Goal: Task Accomplishment & Management: Manage account settings

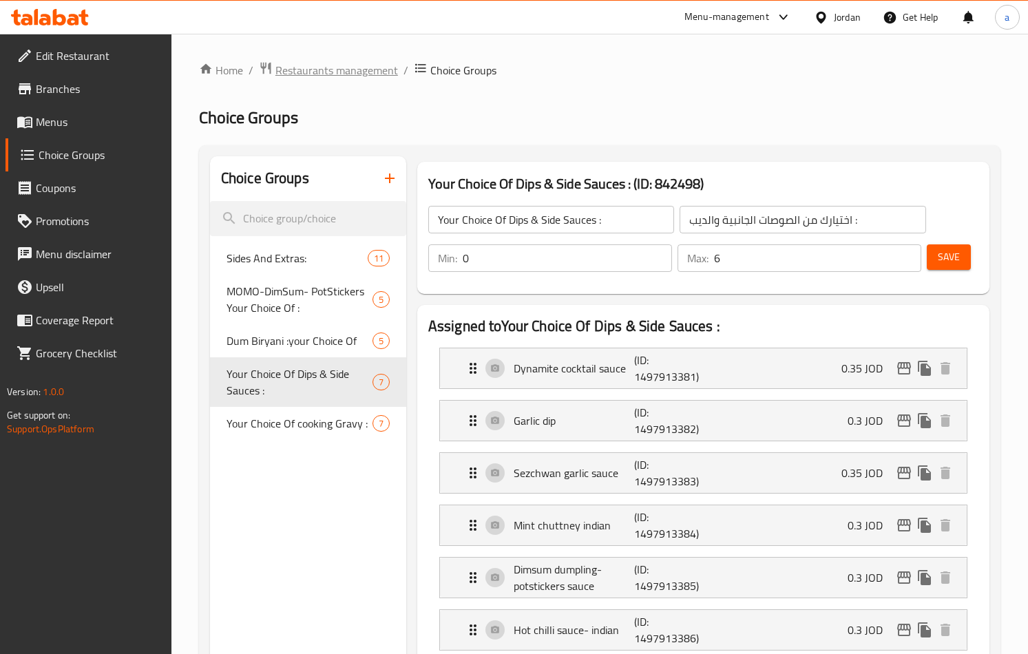
click at [319, 68] on span "Restaurants management" at bounding box center [336, 70] width 123 height 17
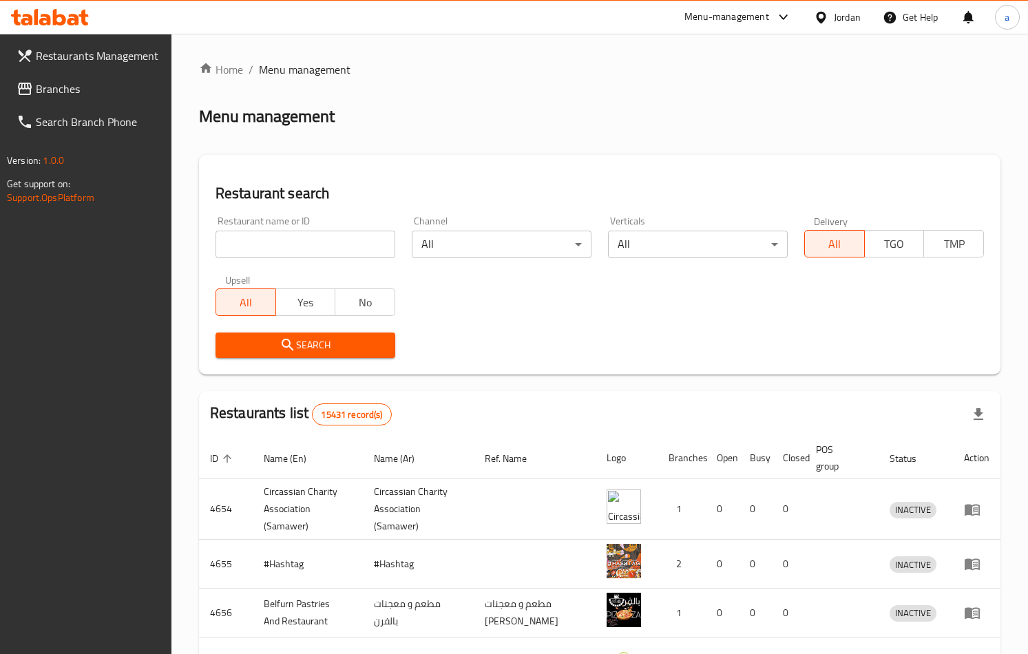
click at [83, 90] on span "Branches" at bounding box center [98, 89] width 125 height 17
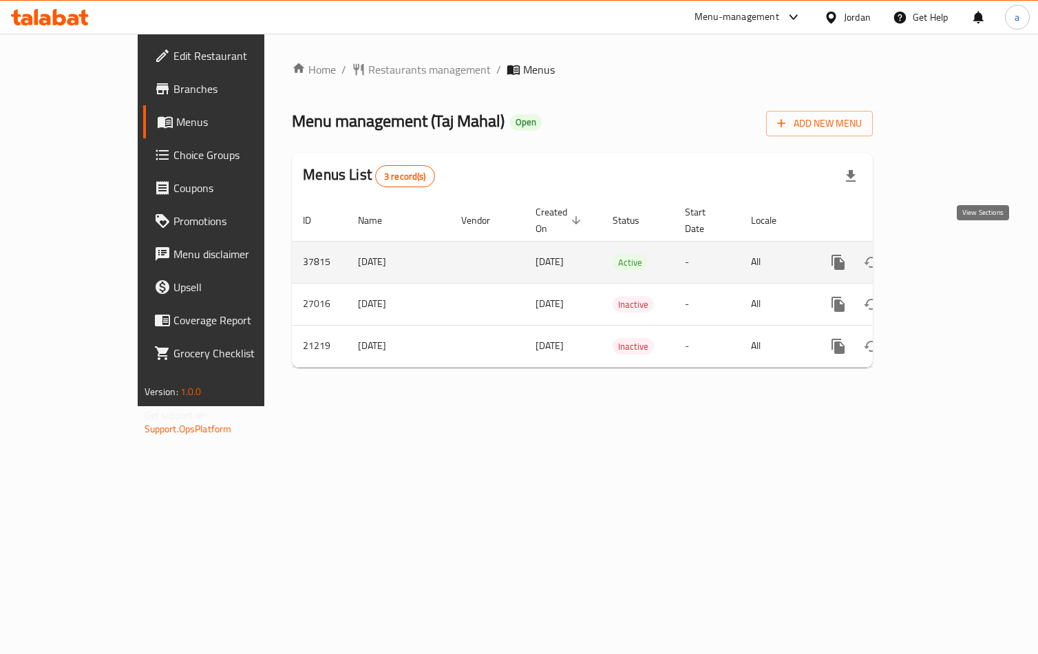
click at [946, 254] on icon "enhanced table" at bounding box center [938, 262] width 17 height 17
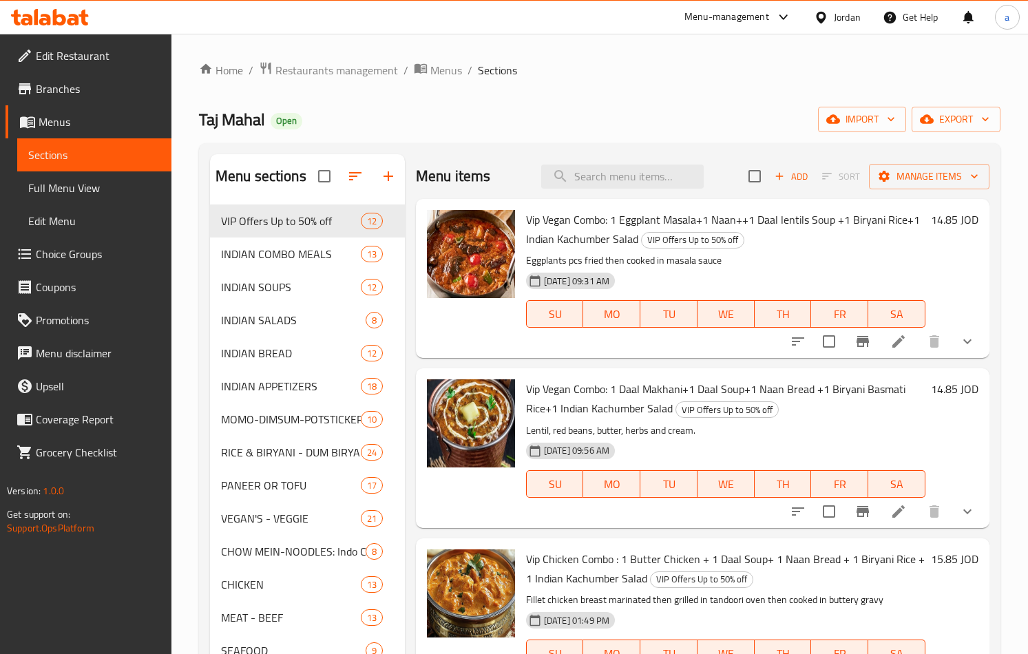
click at [91, 262] on span "Choice Groups" at bounding box center [98, 254] width 125 height 17
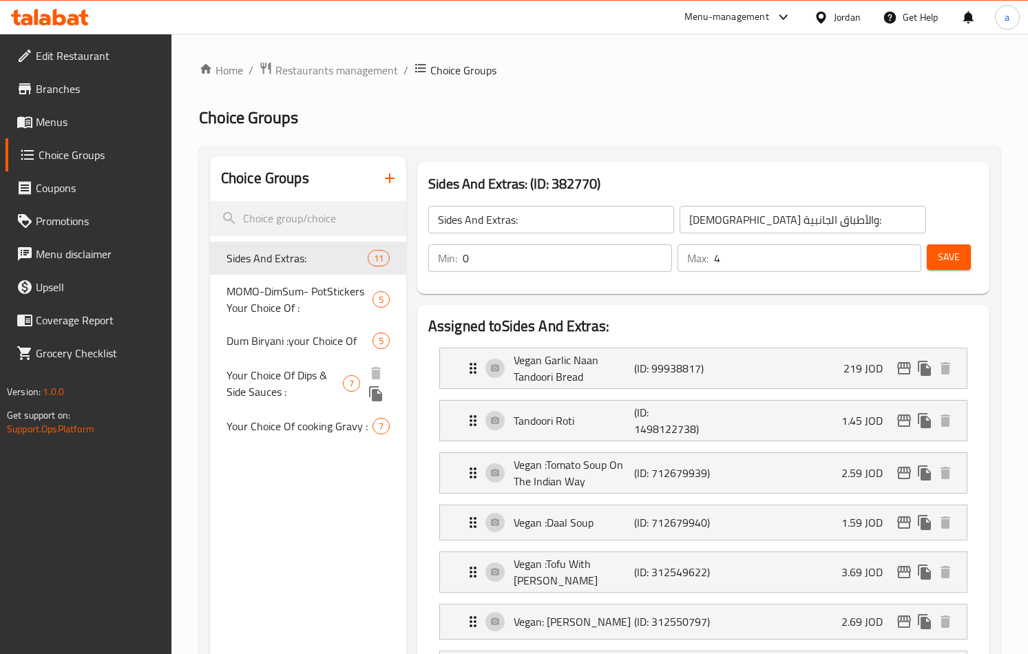
click at [258, 396] on span "Your Choice Of Dips & Side Sauces :" at bounding box center [285, 383] width 116 height 33
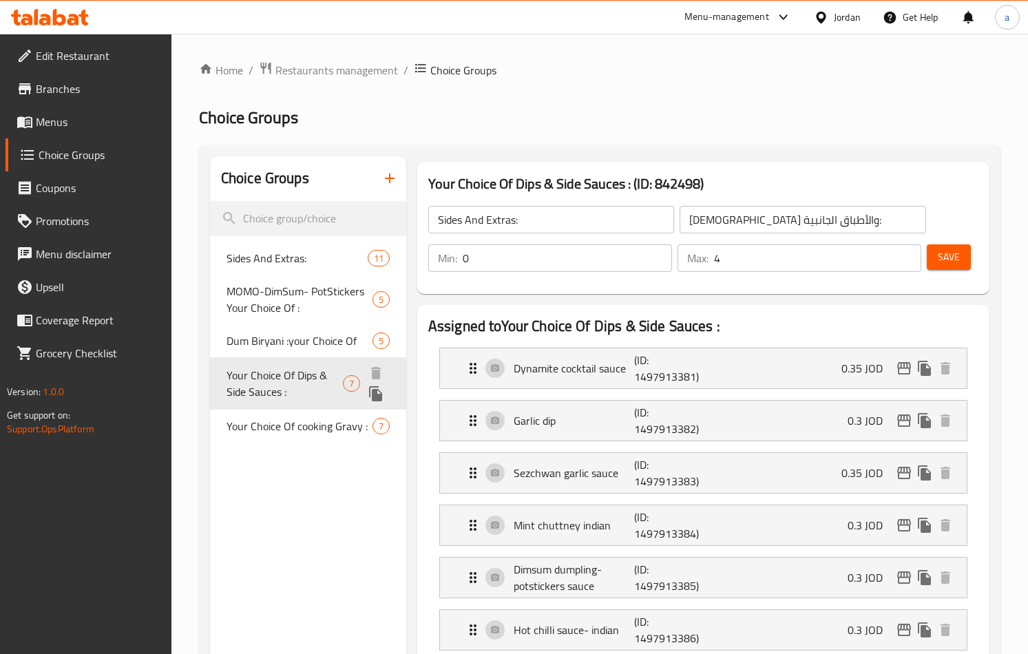
type input "Your Choice Of Dips & Side Sauces :"
type input "اختيارك من الصوصات الجانبية والديب :"
type input "6"
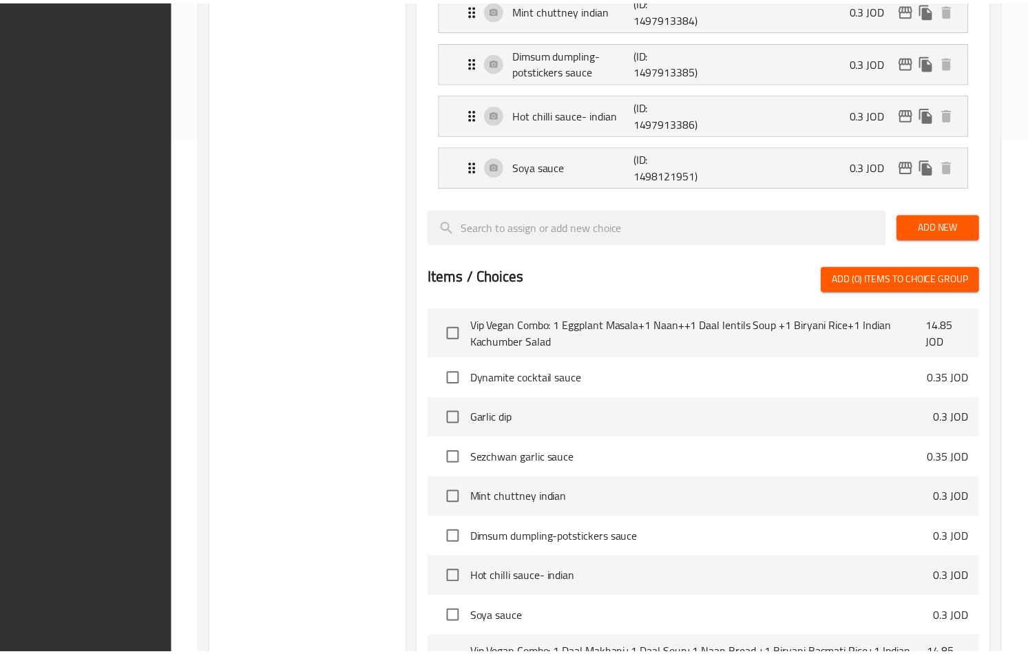
scroll to position [709, 0]
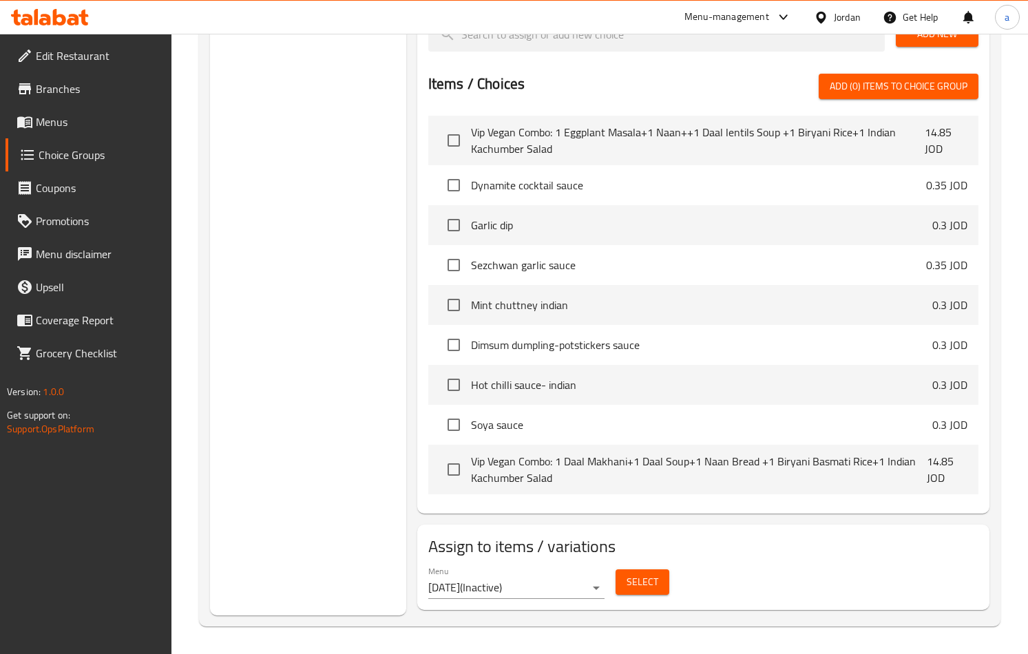
click at [278, 355] on div "Choice Groups Sides And Extras: 11 MOMO-DimSum- PotStickers Your Choice Of : 5 …" at bounding box center [308, 32] width 196 height 1168
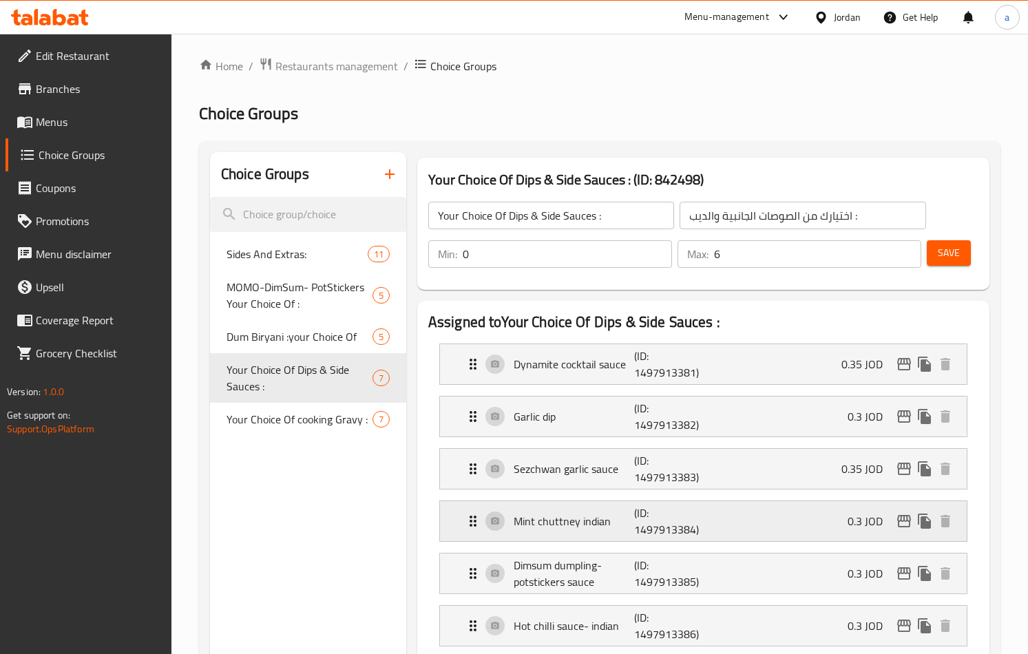
scroll to position [0, 0]
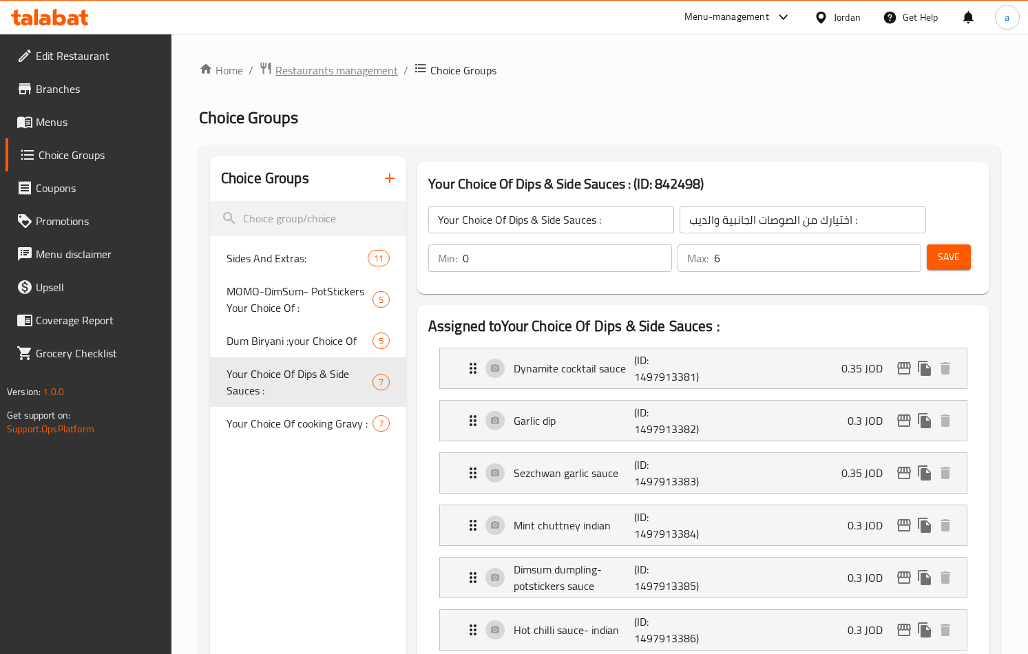
click at [297, 71] on span "Restaurants management" at bounding box center [336, 70] width 123 height 17
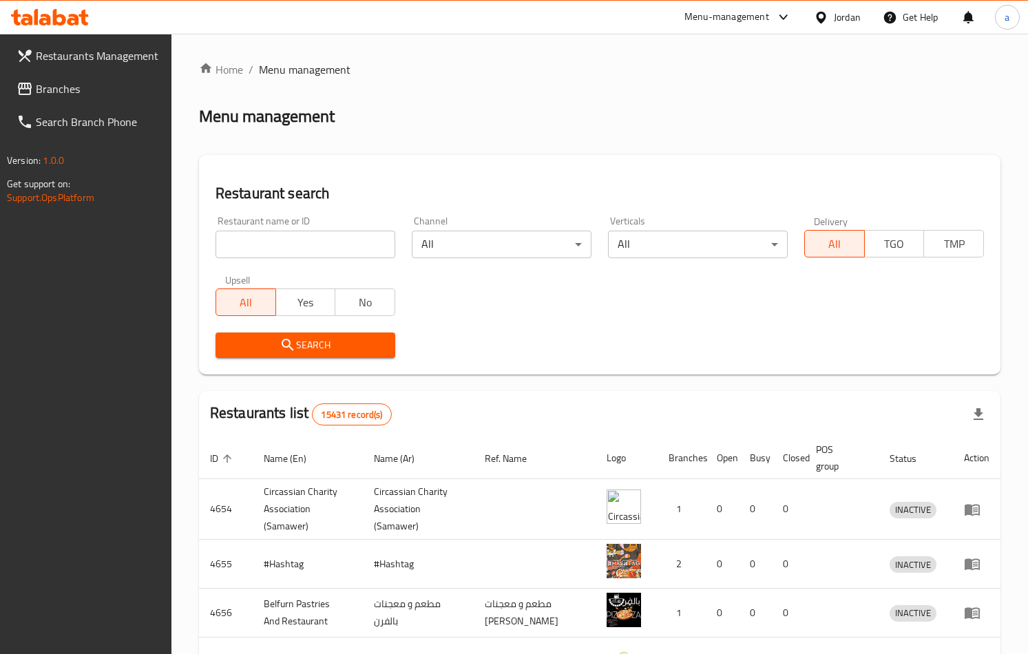
click at [89, 96] on span "Branches" at bounding box center [98, 89] width 125 height 17
